Goal: Transaction & Acquisition: Purchase product/service

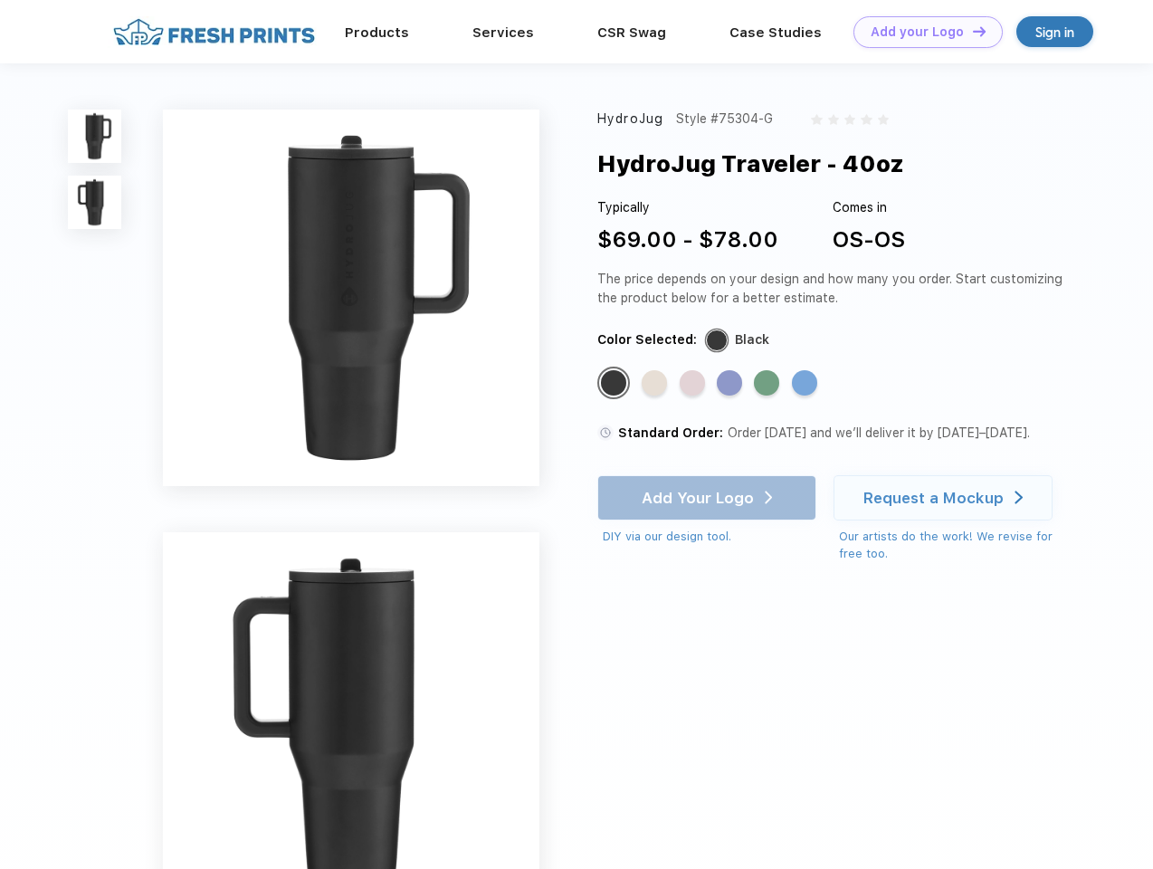
click at [921, 32] on link "Add your Logo Design Tool" at bounding box center [928, 32] width 149 height 32
click at [0, 0] on div "Design Tool" at bounding box center [0, 0] width 0 height 0
click at [971, 31] on link "Add your Logo Design Tool" at bounding box center [928, 32] width 149 height 32
click at [95, 136] on img at bounding box center [94, 136] width 53 height 53
click at [95, 203] on img at bounding box center [94, 202] width 53 height 53
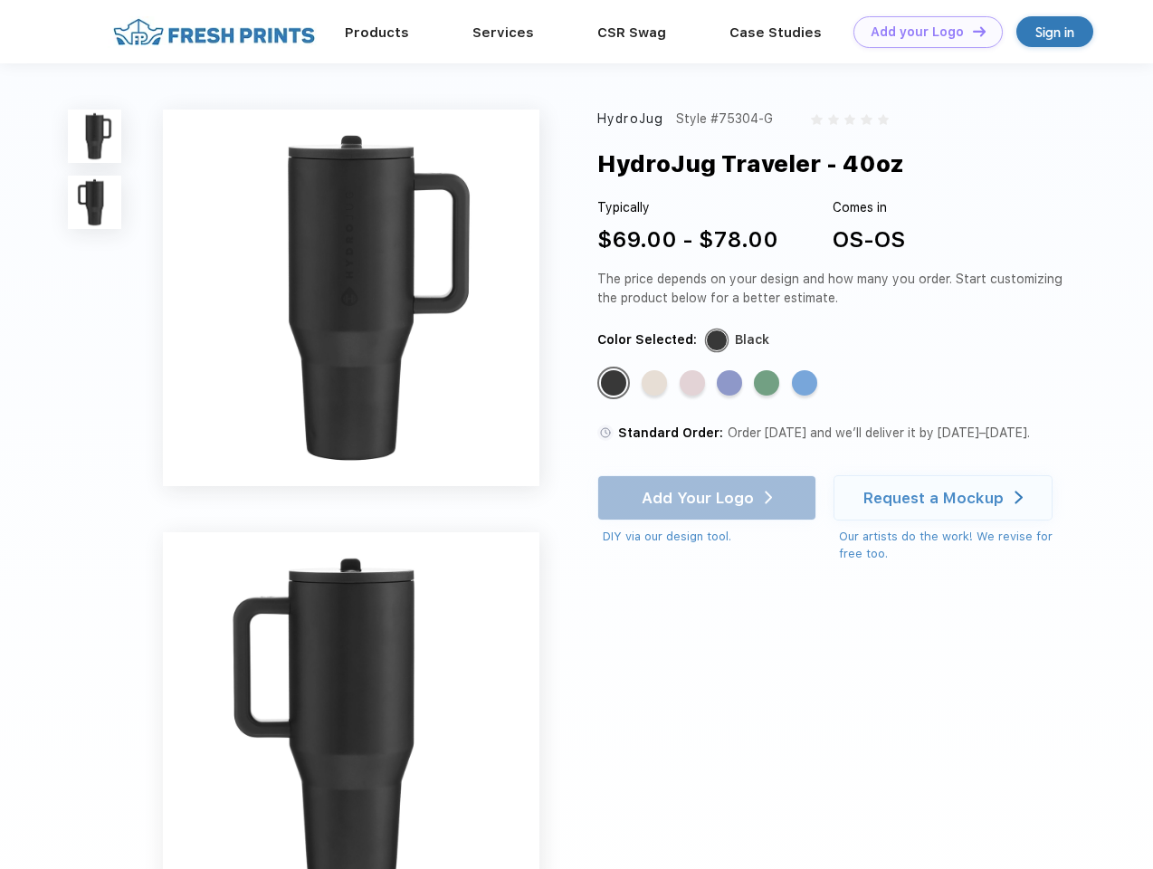
click at [616, 384] on div "Standard Color" at bounding box center [613, 382] width 25 height 25
click at [656, 384] on div "Standard Color" at bounding box center [654, 382] width 25 height 25
click at [694, 384] on div "Standard Color" at bounding box center [692, 382] width 25 height 25
click at [731, 384] on div "Standard Color" at bounding box center [729, 382] width 25 height 25
click at [768, 384] on div "Standard Color" at bounding box center [766, 382] width 25 height 25
